Goal: Download file/media

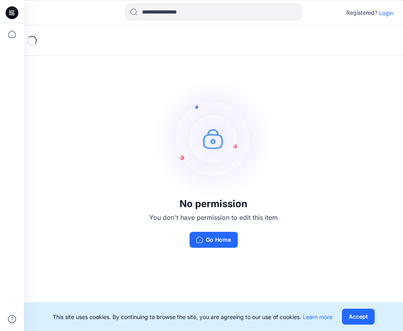
click at [390, 15] on p "Login" at bounding box center [386, 13] width 14 height 8
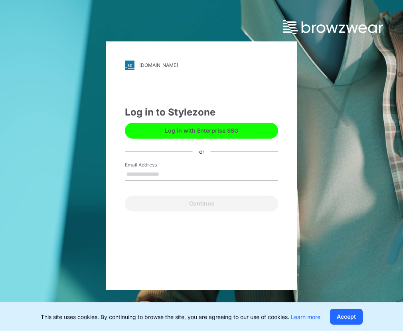
click at [157, 171] on input "Email Address" at bounding box center [201, 175] width 153 height 12
click at [146, 175] on input "Email Address" at bounding box center [201, 175] width 153 height 12
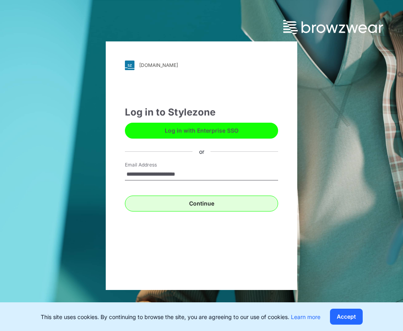
type input "**********"
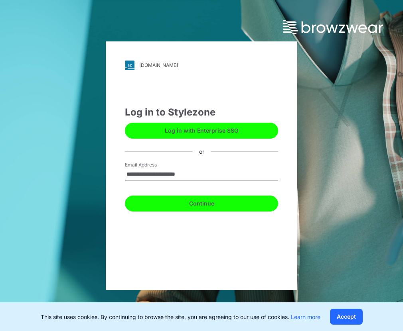
click at [206, 203] on button "Continue" at bounding box center [201, 204] width 153 height 16
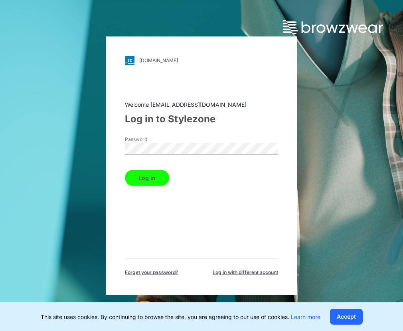
click at [150, 175] on button "Log in" at bounding box center [147, 178] width 44 height 16
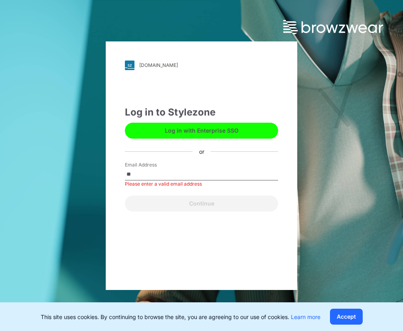
type input "*"
type input "**********"
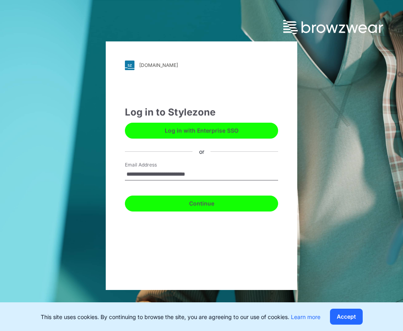
click at [216, 205] on button "Continue" at bounding box center [201, 204] width 153 height 16
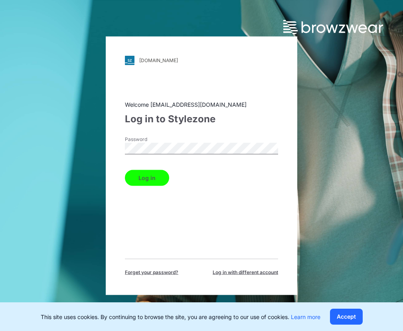
click at [151, 178] on button "Log in" at bounding box center [147, 178] width 44 height 16
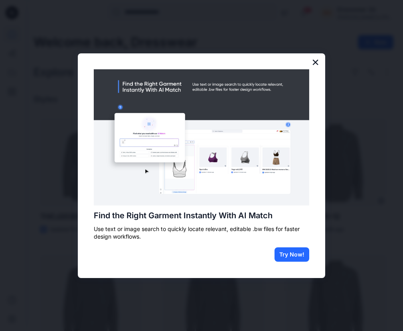
click at [313, 60] on button "×" at bounding box center [315, 62] width 8 height 13
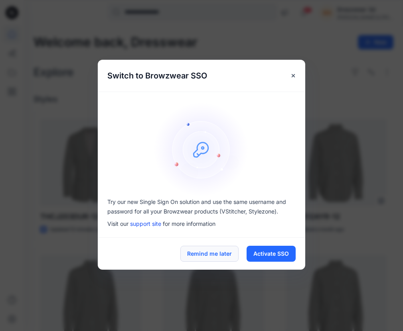
click at [222, 249] on button "Remind me later" at bounding box center [209, 254] width 58 height 16
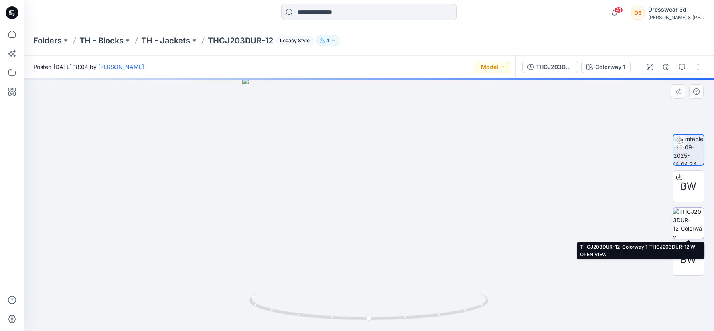
click at [687, 228] on img at bounding box center [688, 223] width 31 height 31
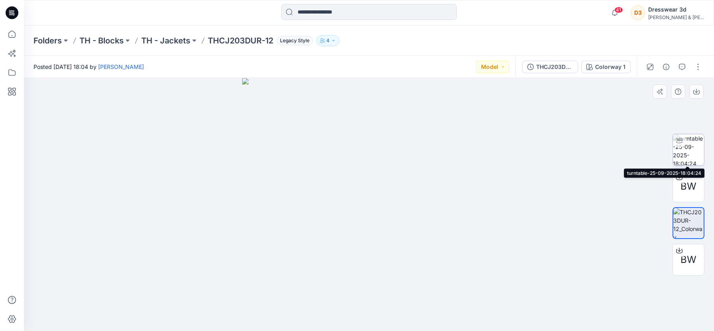
click at [689, 151] on img at bounding box center [688, 149] width 31 height 31
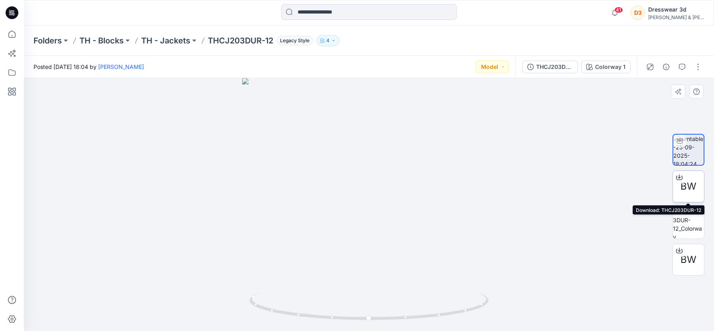
click at [685, 183] on span "BW" at bounding box center [688, 186] width 16 height 14
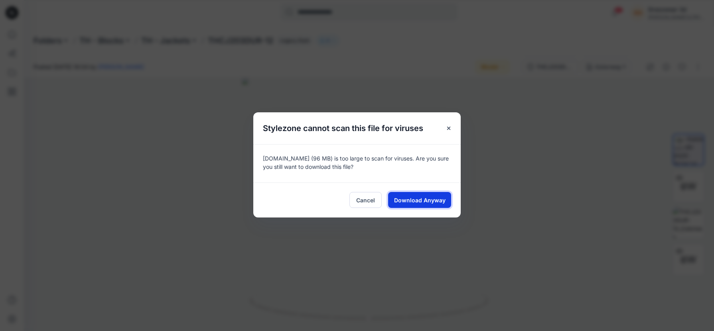
click at [409, 196] on span "Download Anyway" at bounding box center [419, 200] width 51 height 8
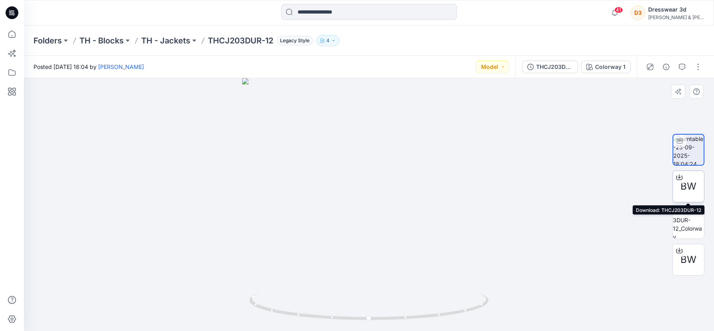
click at [682, 185] on span "BW" at bounding box center [688, 186] width 16 height 14
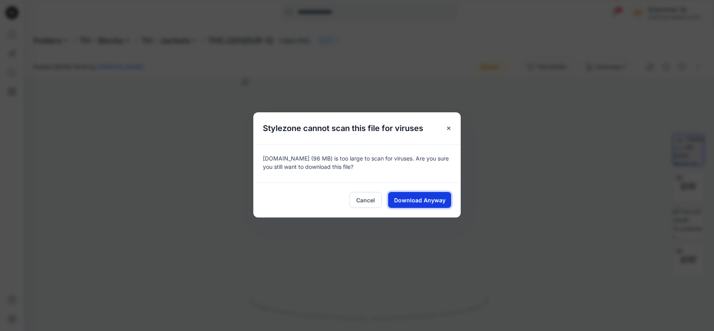
click at [395, 197] on span "Download Anyway" at bounding box center [419, 200] width 51 height 8
